Goal: Task Accomplishment & Management: Manage account settings

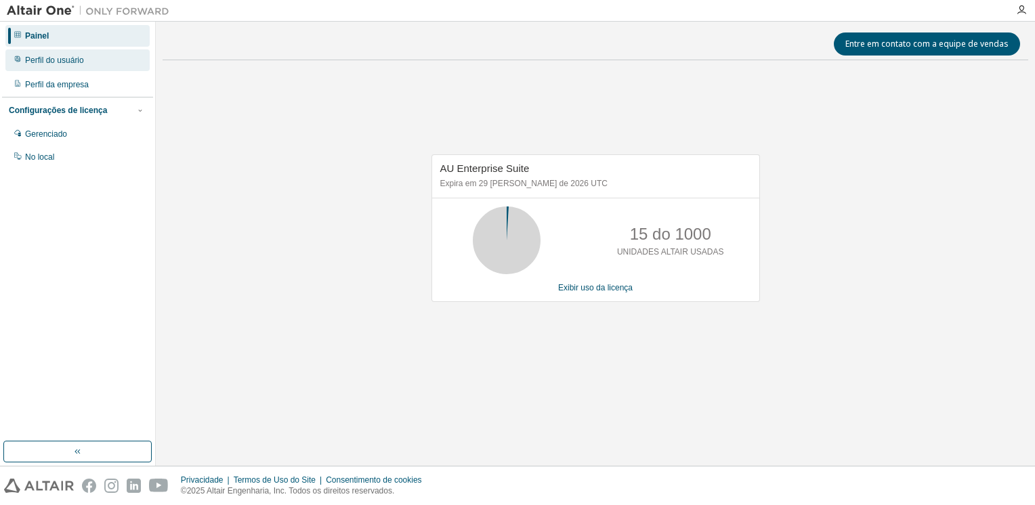
click at [42, 62] on div "Perfil do usuário" at bounding box center [54, 60] width 59 height 11
